Goal: Task Accomplishment & Management: Manage account settings

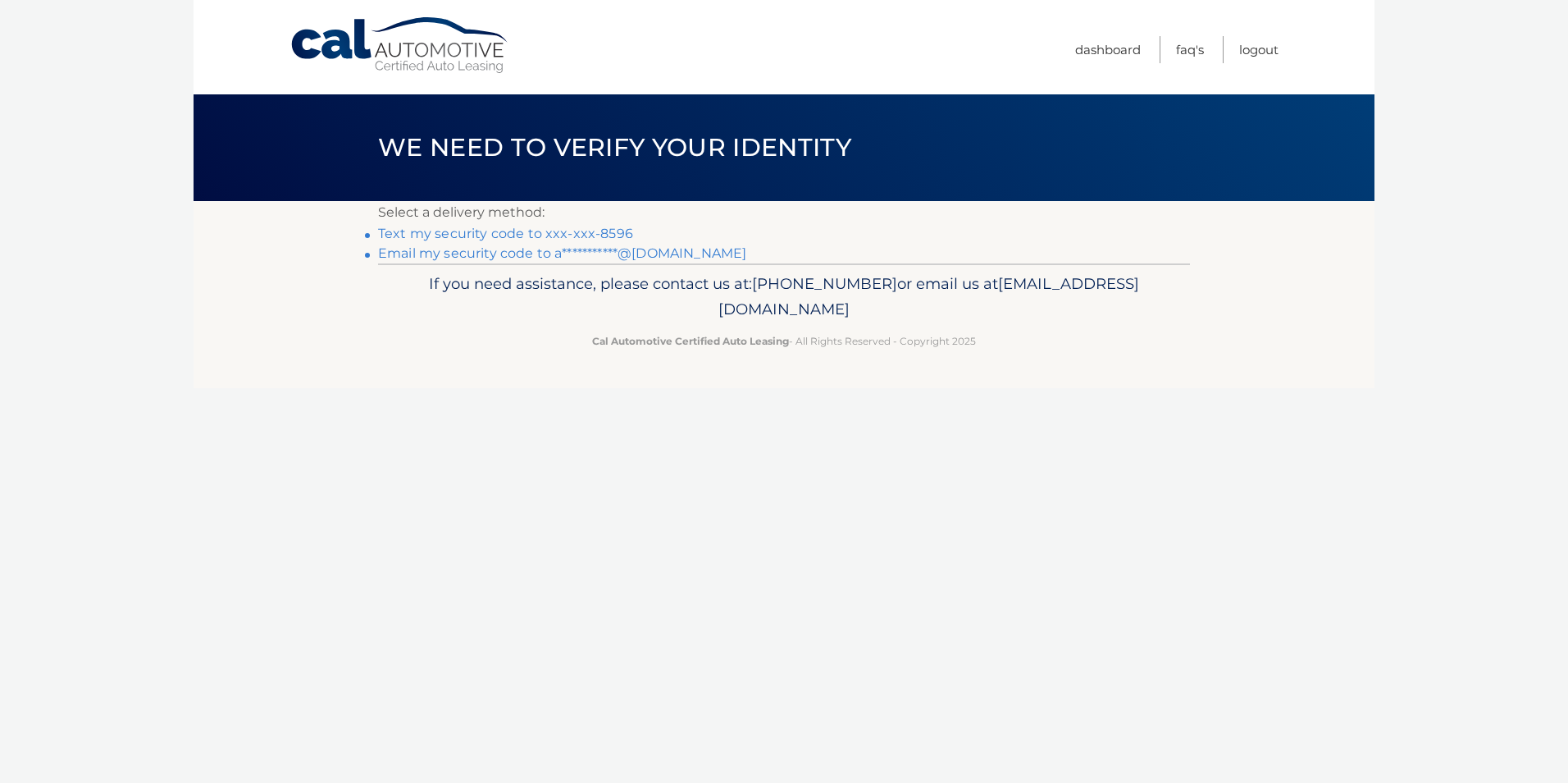
click at [493, 251] on link "**********" at bounding box center [562, 253] width 368 height 16
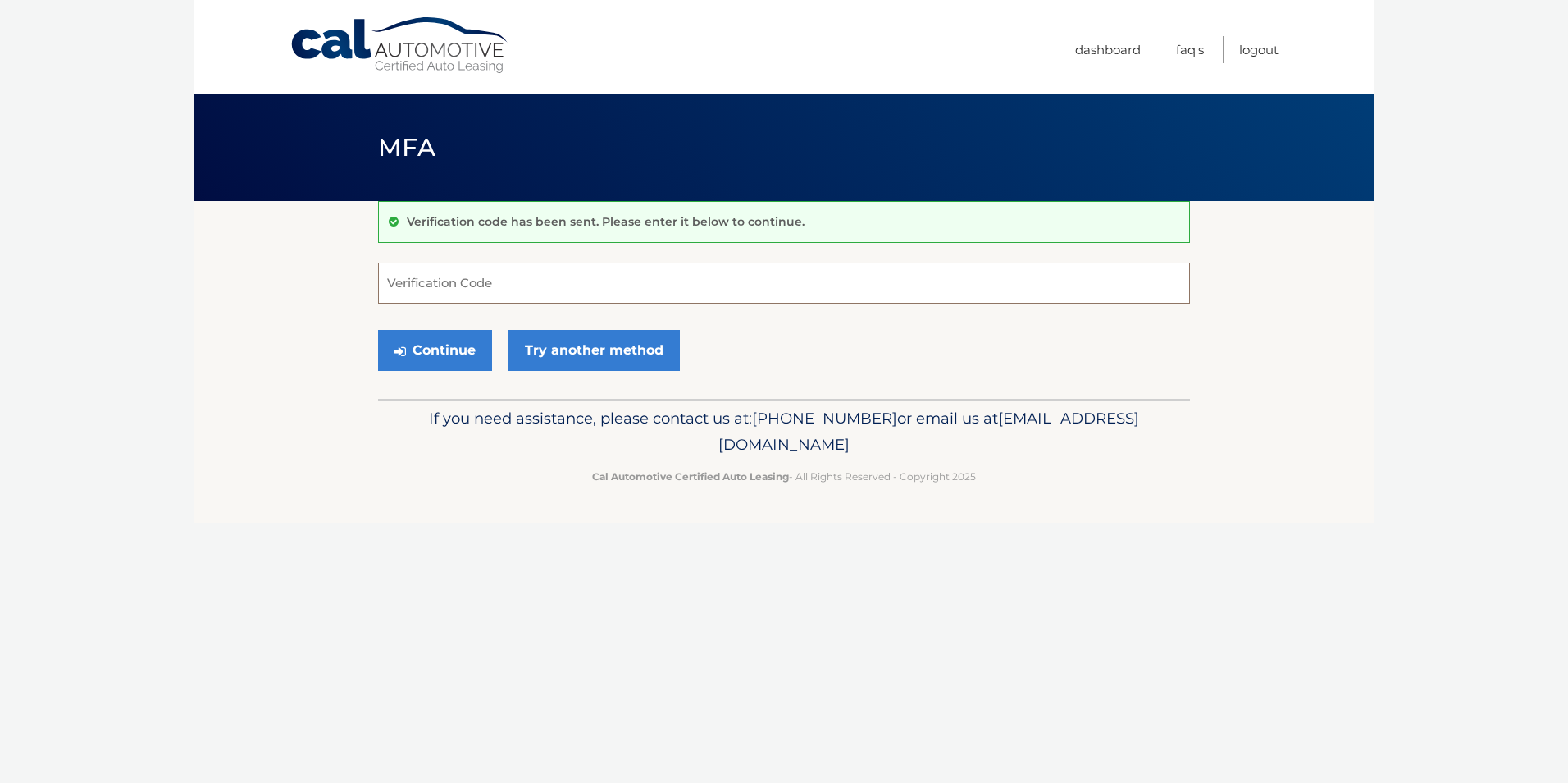
click at [488, 288] on input "Verification Code" at bounding box center [784, 283] width 812 height 41
type input "634202"
click at [464, 350] on button "Continue" at bounding box center [435, 350] width 114 height 41
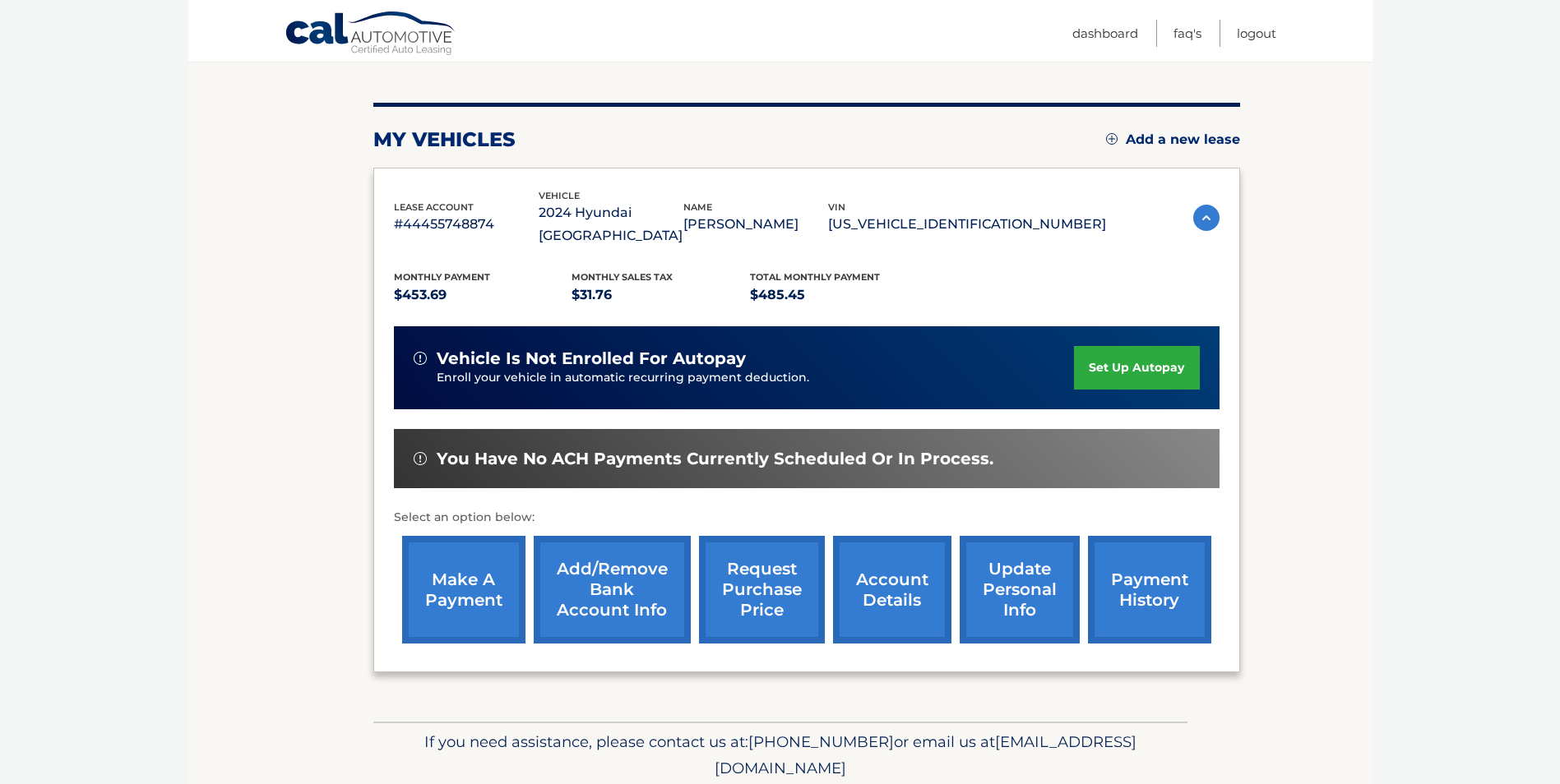
scroll to position [212, 0]
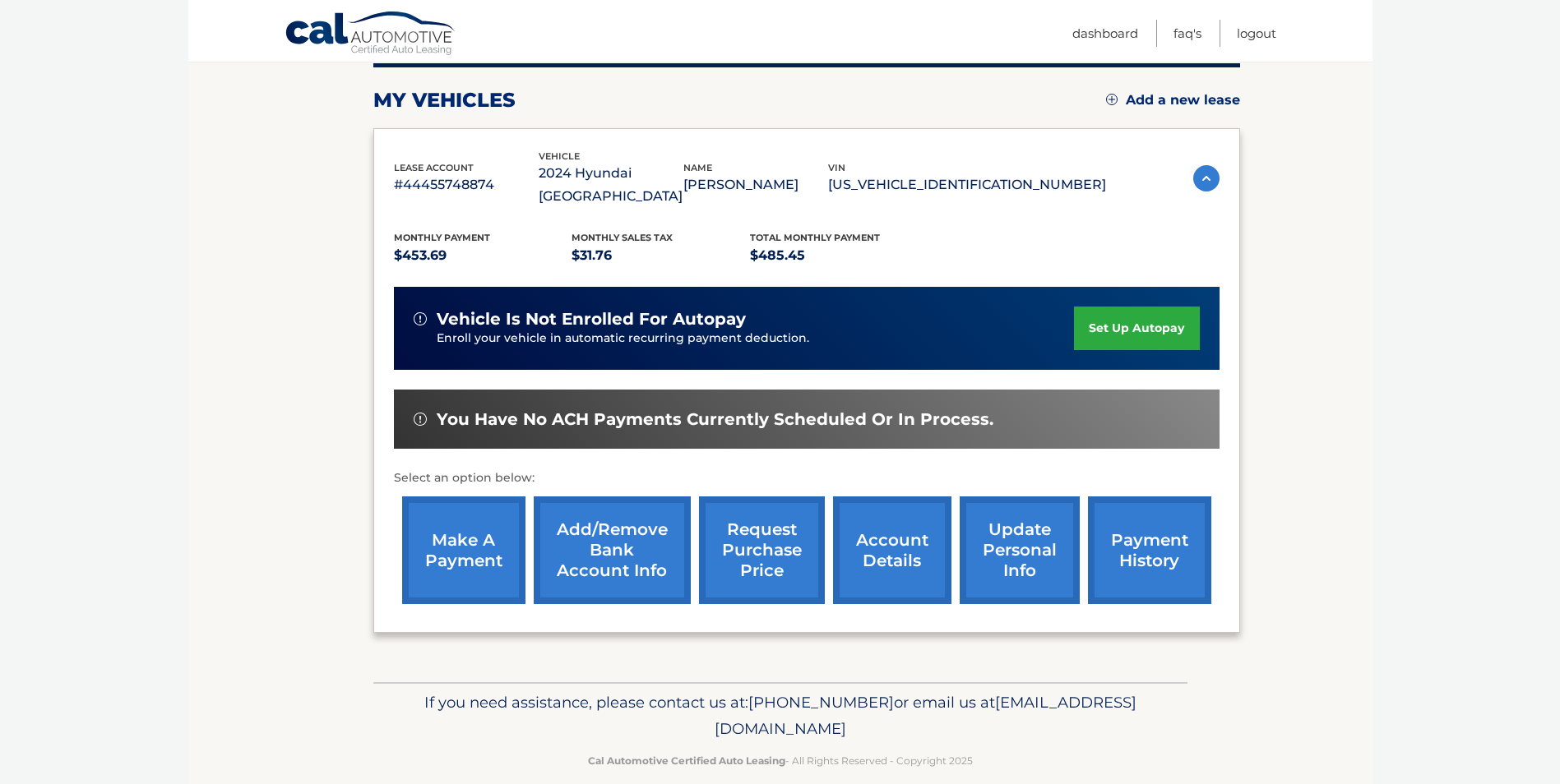
click at [763, 244] on p "$485.45" at bounding box center [838, 255] width 179 height 23
click at [443, 540] on link "make a payment" at bounding box center [464, 551] width 124 height 108
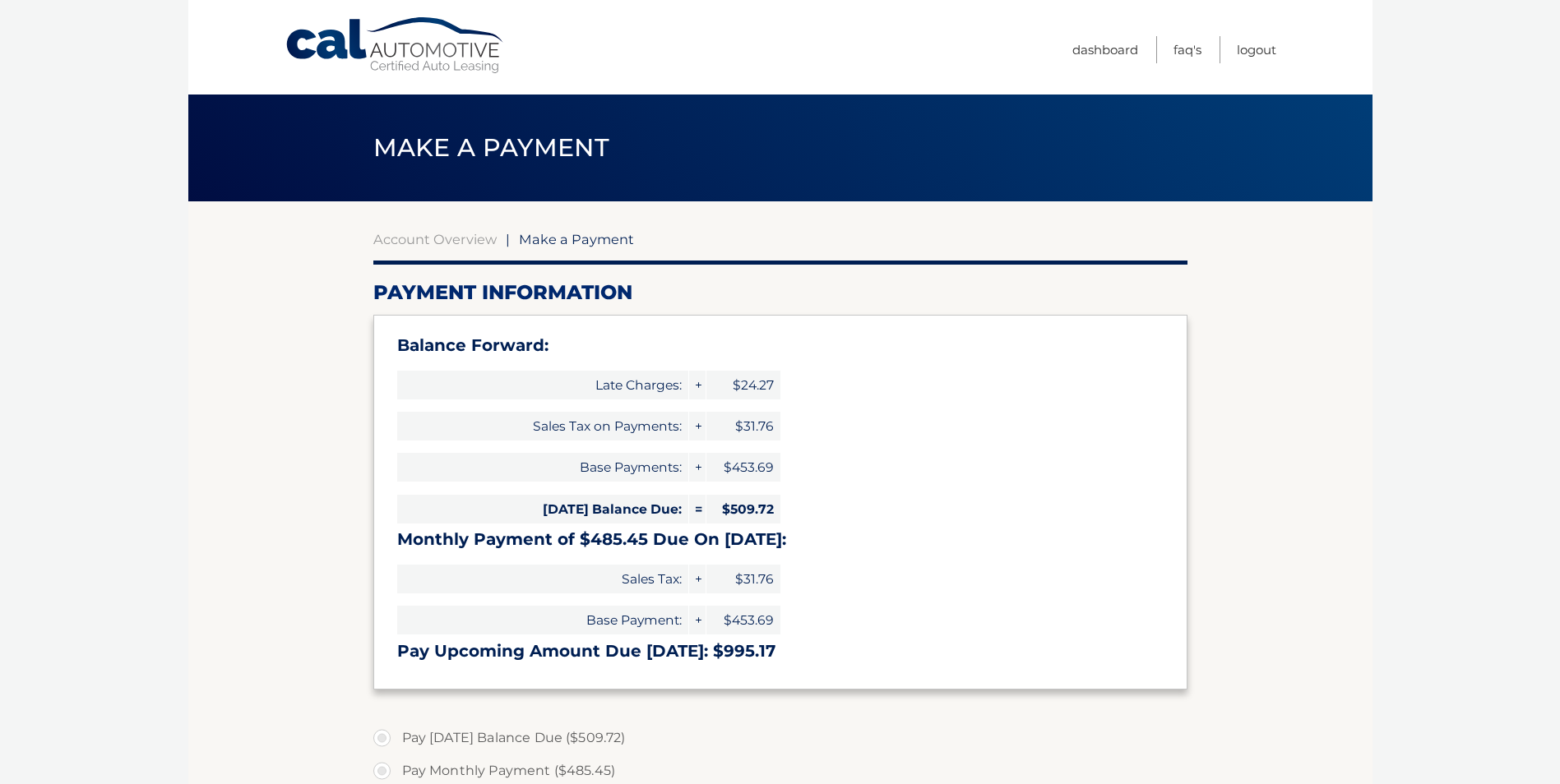
select select "Y2JiYTJhOGItZjI2ZS00MTA0LTk1MzUtZjAwODg4NzBmZDc2"
click at [562, 238] on span "Make a Payment" at bounding box center [576, 239] width 115 height 16
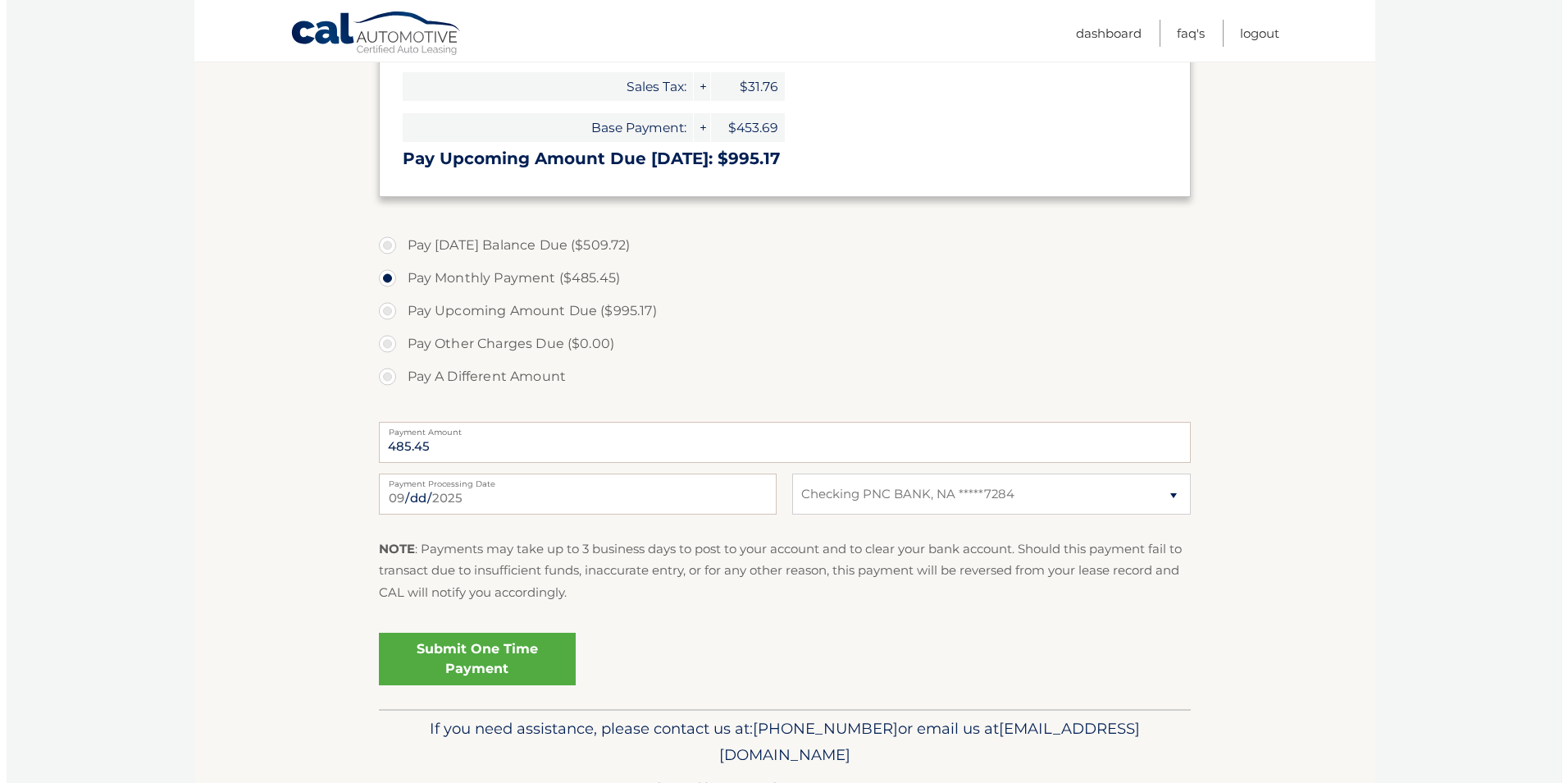
scroll to position [492, 0]
click at [450, 655] on link "Submit One Time Payment" at bounding box center [471, 657] width 197 height 53
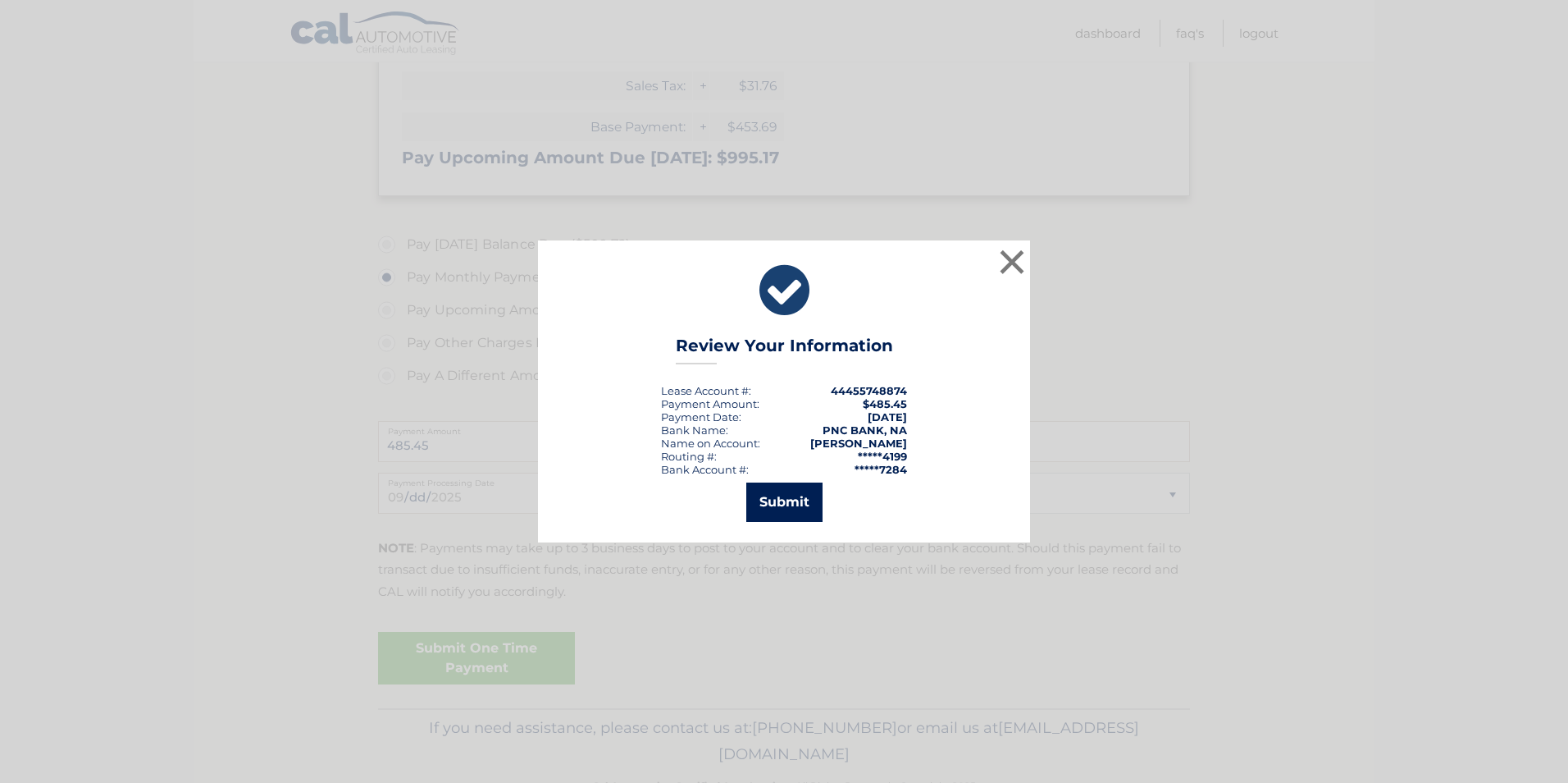
click at [795, 487] on button "Submit" at bounding box center [784, 502] width 77 height 40
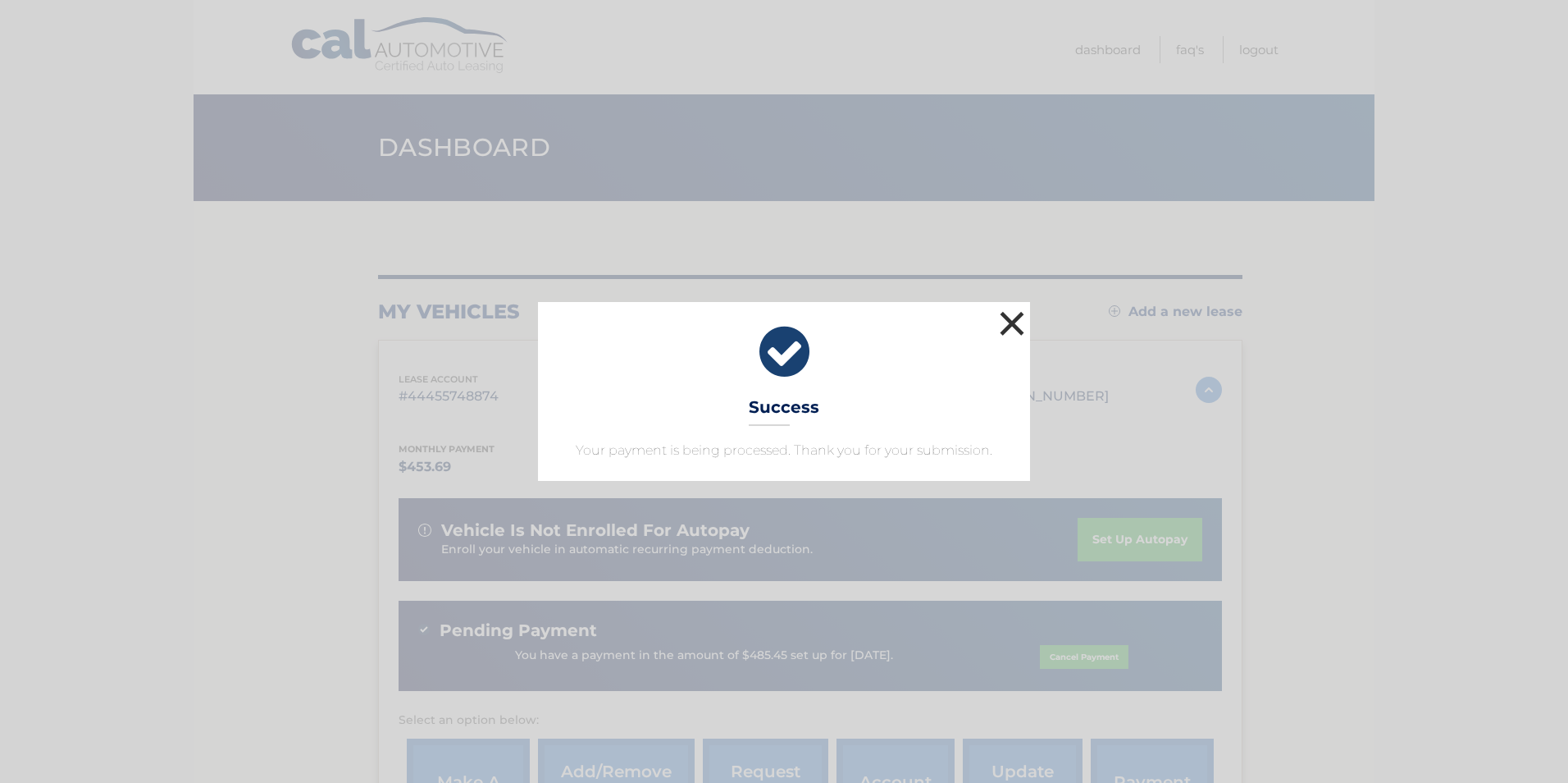
click at [1011, 317] on button "×" at bounding box center [1011, 323] width 33 height 33
